Goal: Task Accomplishment & Management: Manage account settings

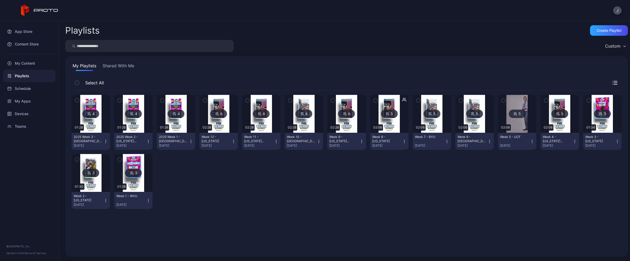
click at [189, 142] on icon "button" at bounding box center [191, 141] width 4 height 4
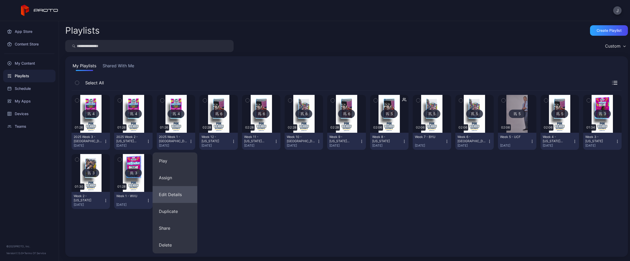
click at [171, 195] on button "Edit Details" at bounding box center [174, 194] width 45 height 17
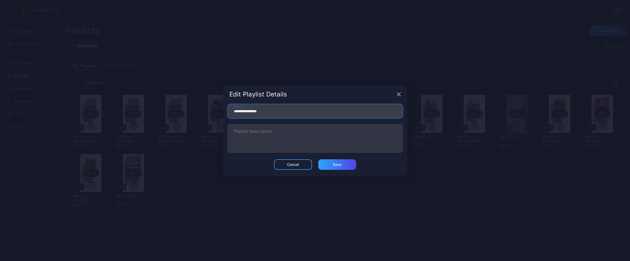
drag, startPoint x: 271, startPoint y: 111, endPoint x: 244, endPoint y: 113, distance: 26.6
click at [244, 113] on input "**********" at bounding box center [315, 111] width 176 height 15
type input "**********"
click at [337, 164] on div "Save" at bounding box center [337, 164] width 9 height 4
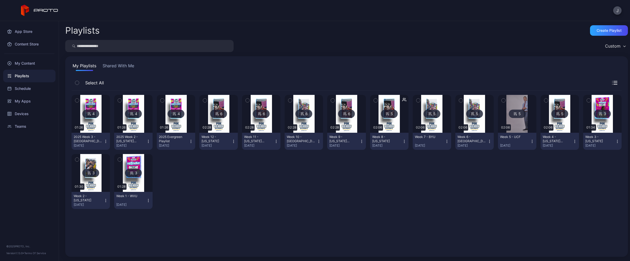
click at [144, 140] on div "2025 Week 2 - [US_STATE][GEOGRAPHIC_DATA]" at bounding box center [130, 139] width 29 height 8
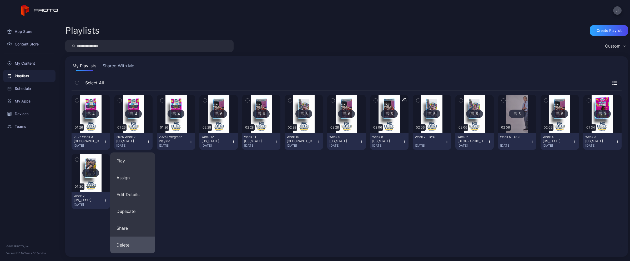
click at [126, 242] on button "Delete" at bounding box center [132, 245] width 45 height 17
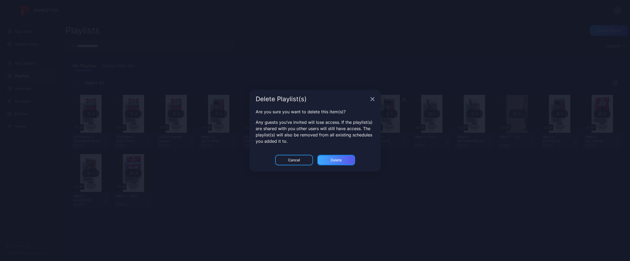
click at [339, 160] on div "Delete" at bounding box center [336, 160] width 11 height 4
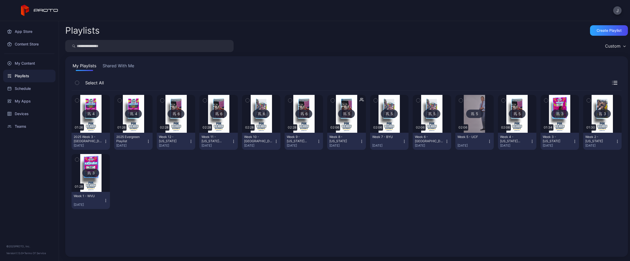
click at [105, 141] on icon "button" at bounding box center [106, 141] width 4 height 4
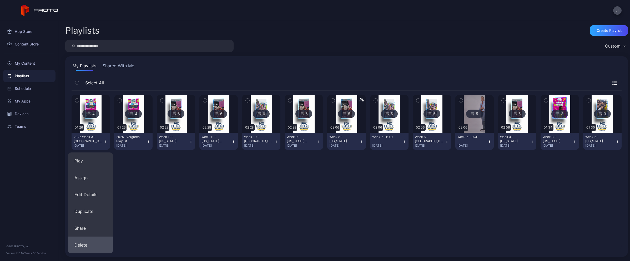
click at [85, 245] on button "Delete" at bounding box center [90, 245] width 45 height 17
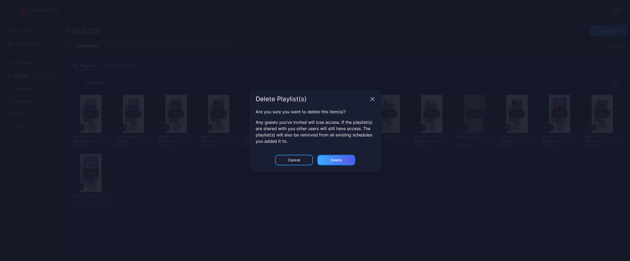
click at [334, 161] on div "Delete" at bounding box center [336, 160] width 11 height 4
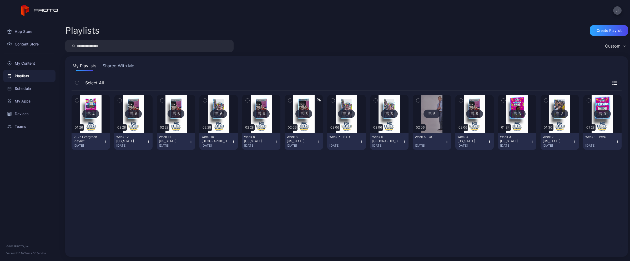
click at [125, 174] on div "4 01:26 2025 Evergreen Playlist [DATE] 6 02:28 Week 12 - [US_STATE] [DATE] 6 02…" at bounding box center [347, 171] width 550 height 160
